Goal: Find specific page/section: Find specific page/section

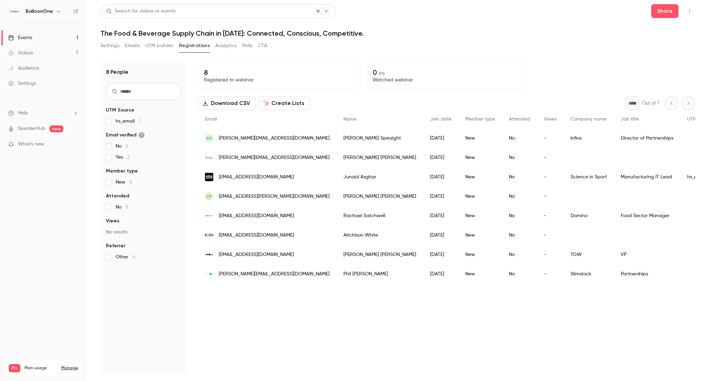
click at [66, 37] on link "Events 1" at bounding box center [43, 37] width 87 height 15
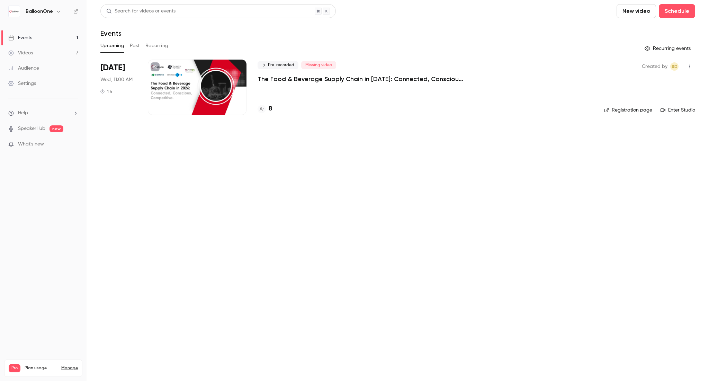
click at [269, 108] on h4 "8" at bounding box center [270, 108] width 3 height 9
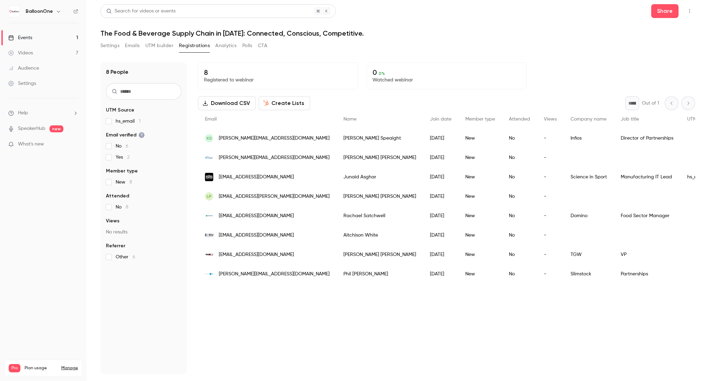
click at [76, 38] on link "Events 1" at bounding box center [43, 37] width 87 height 15
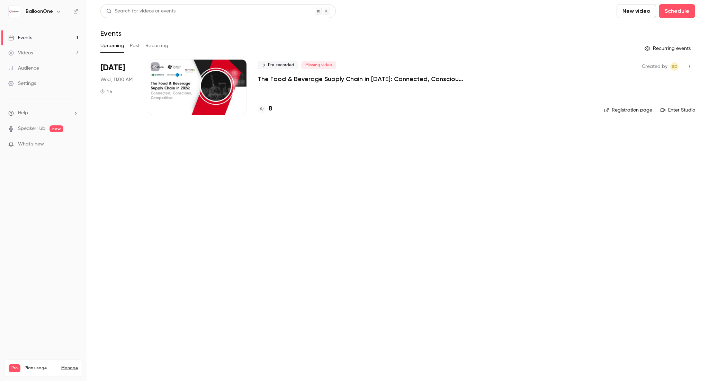
click at [619, 114] on div "Created by SD Registration page Enter Studio" at bounding box center [649, 87] width 91 height 55
click at [621, 107] on link "Registration page" at bounding box center [628, 110] width 48 height 7
